Goal: Task Accomplishment & Management: Manage account settings

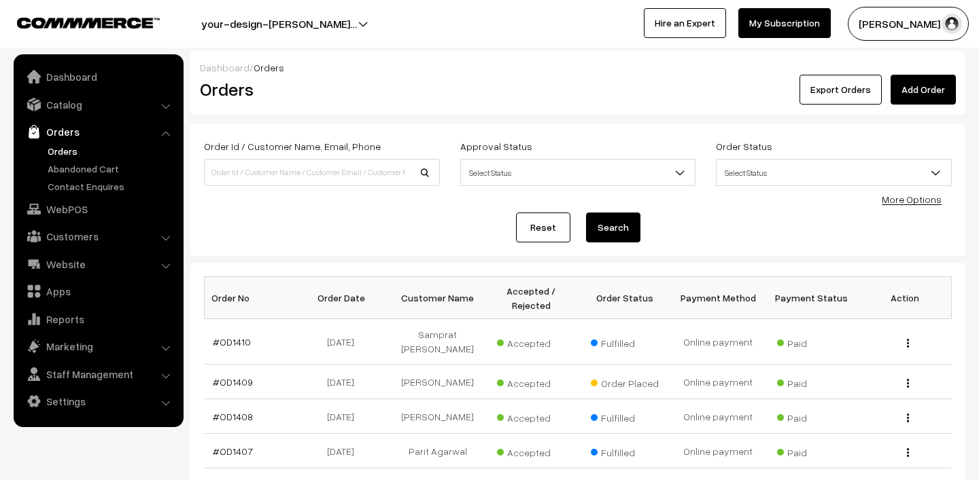
click at [72, 150] on link "Orders" at bounding box center [111, 151] width 135 height 14
click at [894, 25] on button "[PERSON_NAME] N.P" at bounding box center [907, 24] width 121 height 34
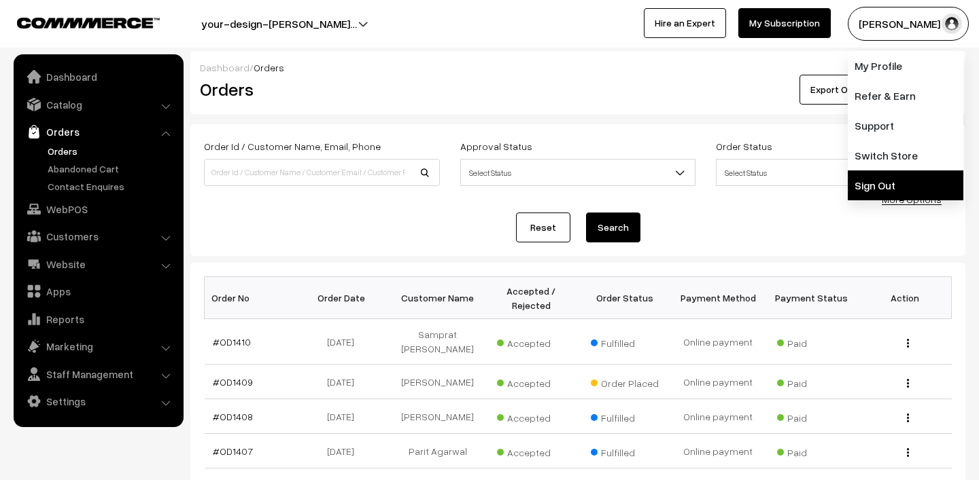
click at [882, 178] on link "Sign Out" at bounding box center [905, 186] width 116 height 30
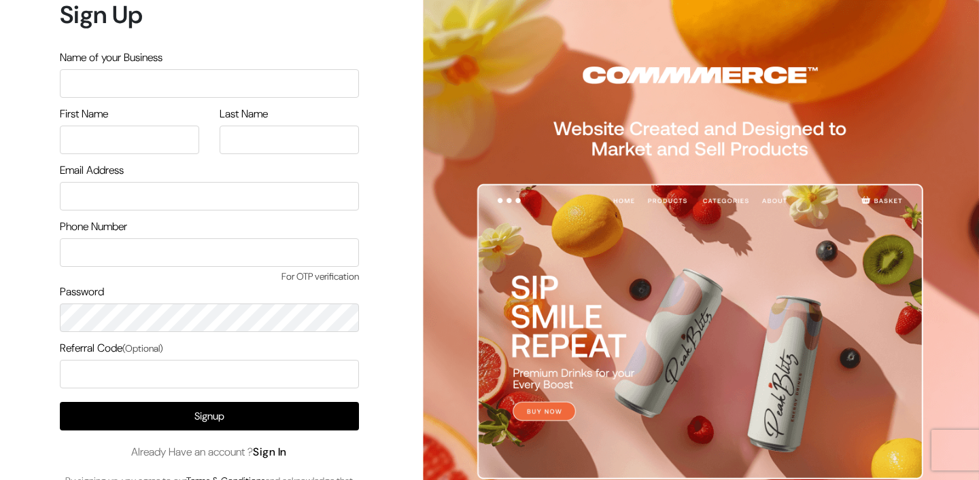
click at [279, 451] on link "Sign In" at bounding box center [270, 452] width 34 height 14
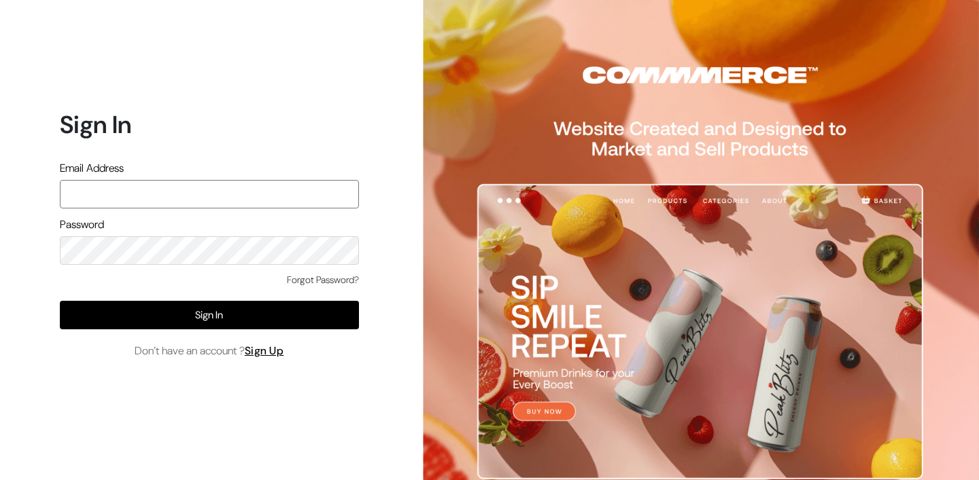
type input "mk@yourdesignstore.in"
click at [197, 349] on span "Don’t have an account ? Sign Up" at bounding box center [210, 351] width 150 height 16
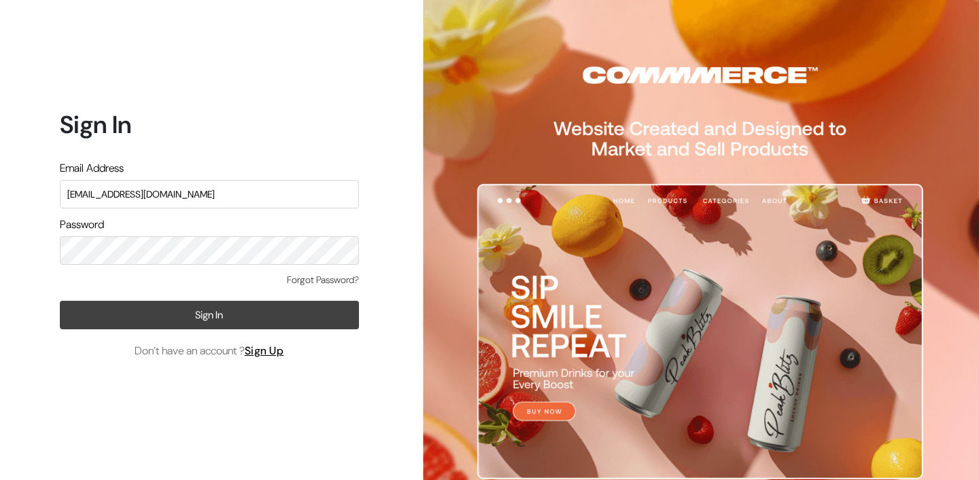
click at [206, 326] on button "Sign In" at bounding box center [209, 315] width 299 height 29
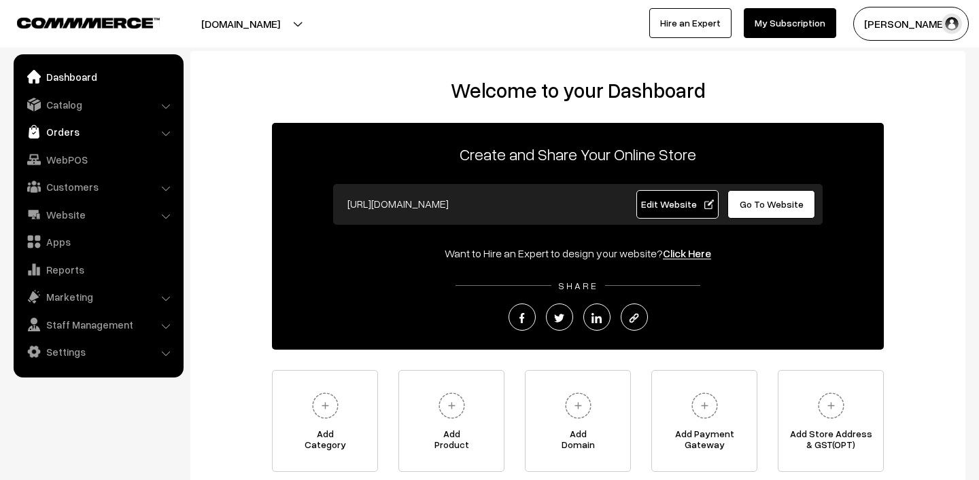
click at [61, 133] on link "Orders" at bounding box center [98, 132] width 162 height 24
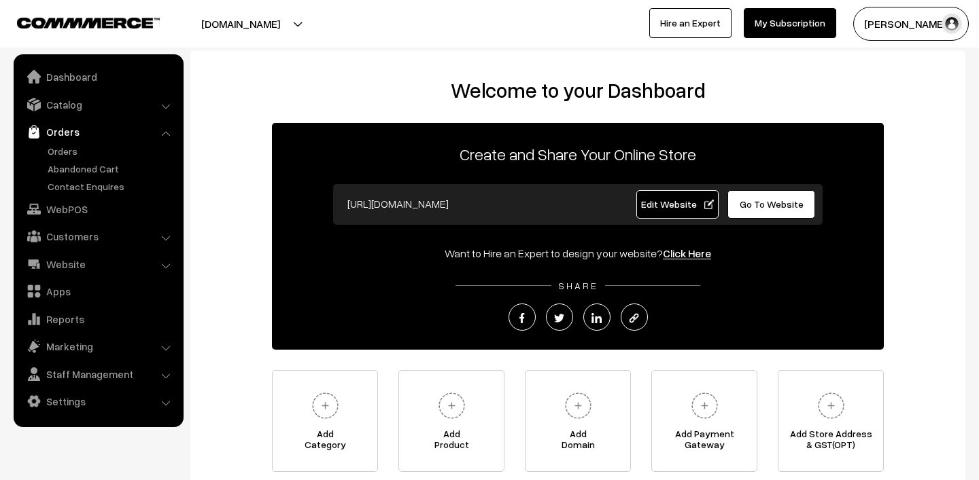
click at [73, 143] on link "Orders" at bounding box center [98, 132] width 162 height 24
click at [72, 150] on link "Orders" at bounding box center [111, 151] width 135 height 14
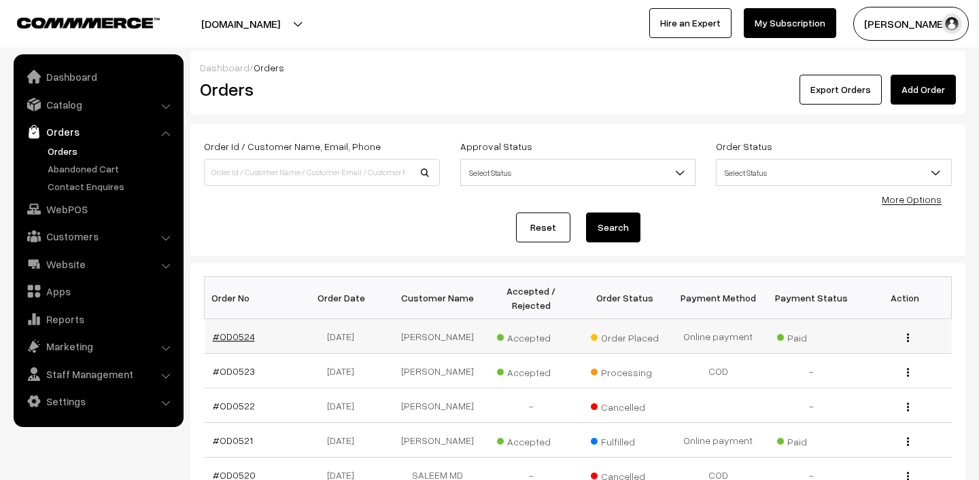
click at [245, 336] on link "#OD0524" at bounding box center [234, 337] width 42 height 12
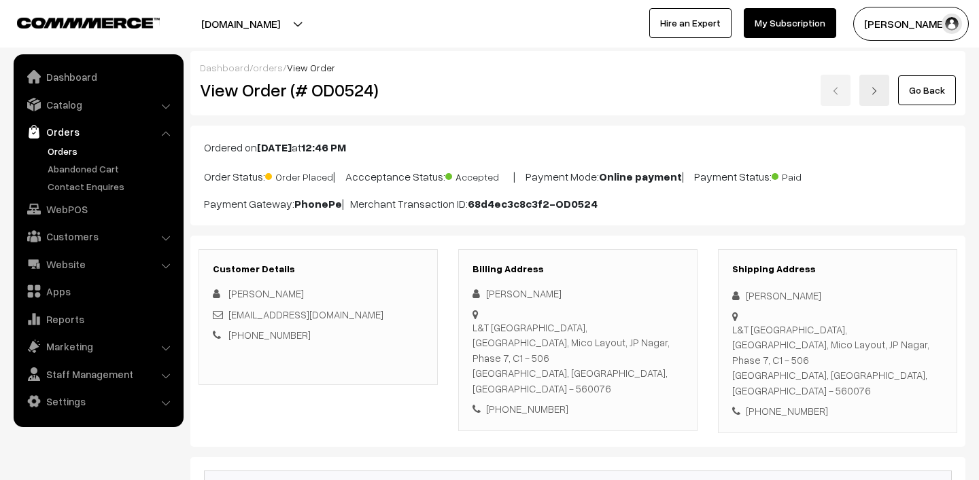
scroll to position [202, 0]
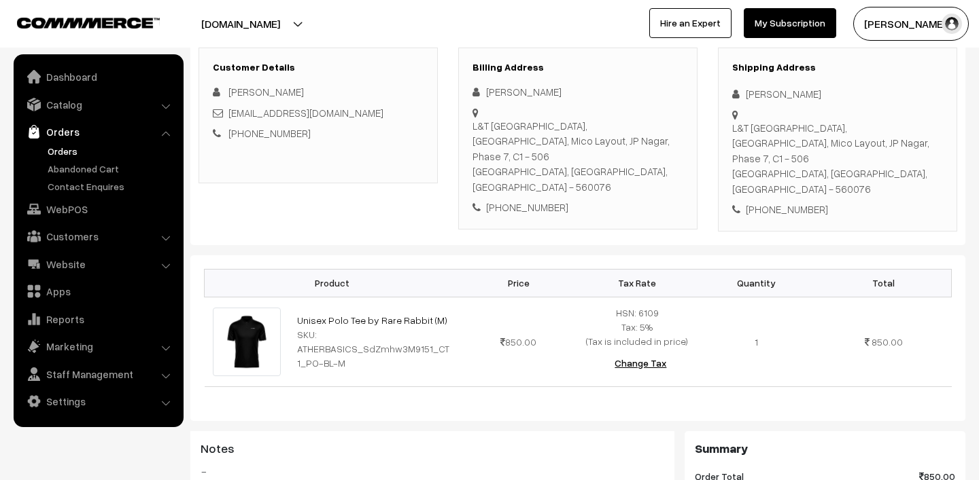
click at [82, 149] on link "Orders" at bounding box center [111, 151] width 135 height 14
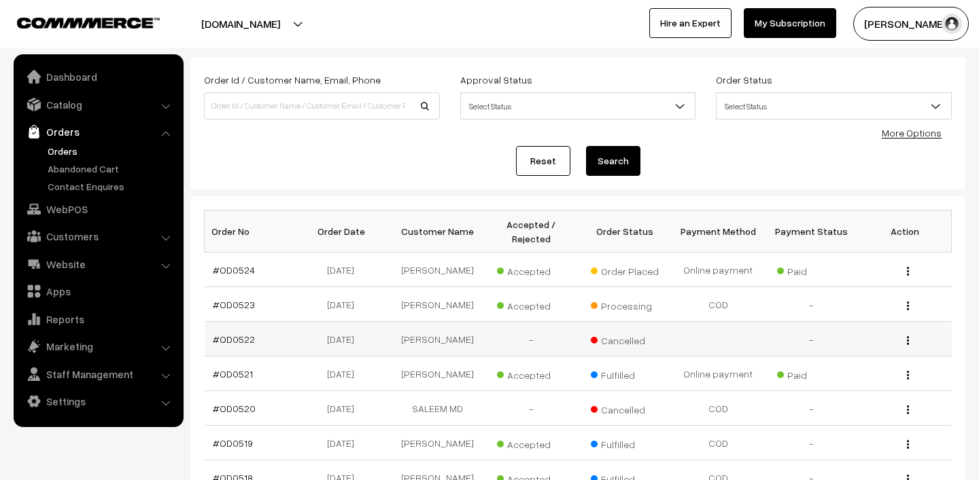
scroll to position [71, 0]
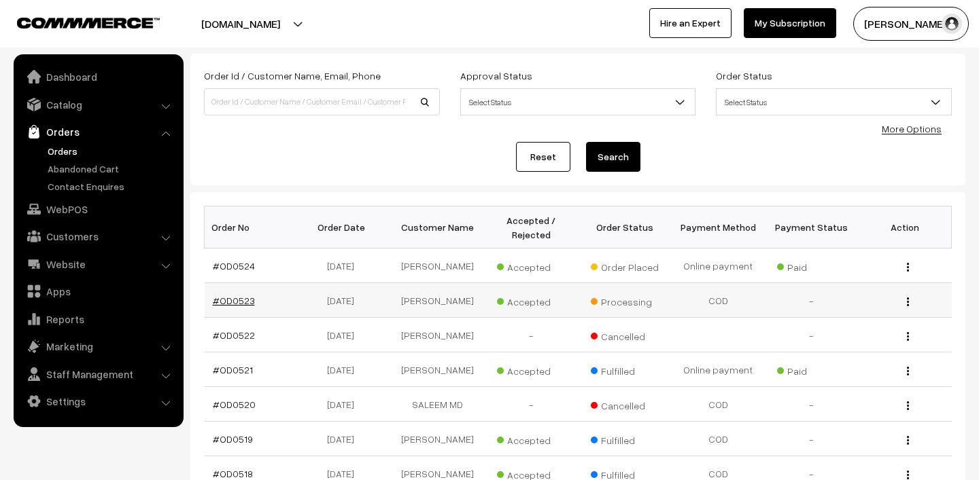
click at [234, 304] on link "#OD0523" at bounding box center [234, 301] width 42 height 12
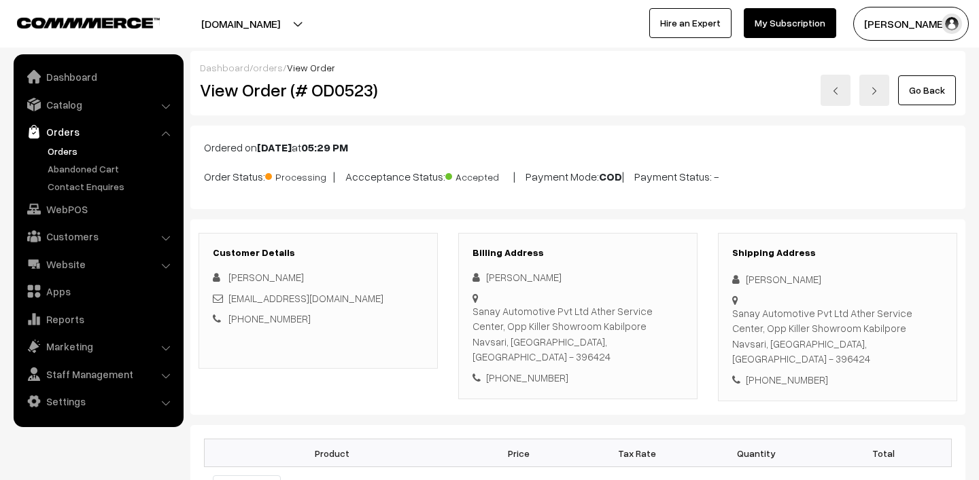
scroll to position [317, 0]
